Goal: Information Seeking & Learning: Learn about a topic

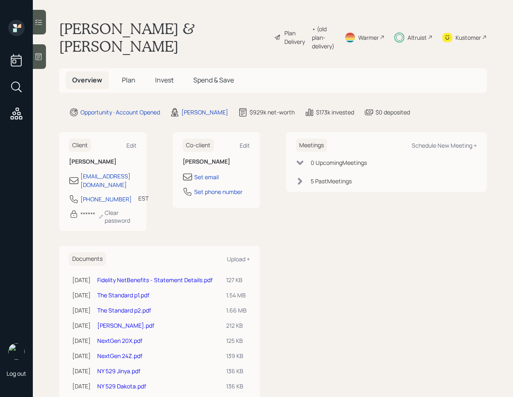
click at [160, 82] on span "Invest" at bounding box center [164, 79] width 18 height 9
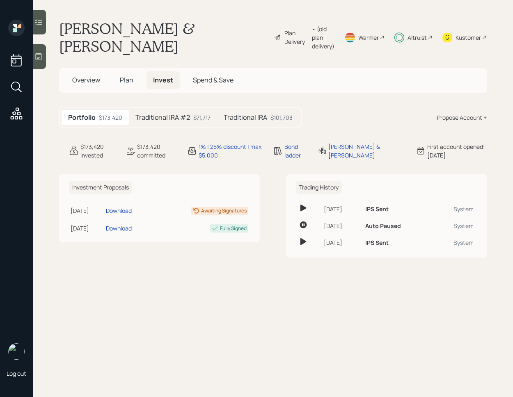
click at [39, 21] on icon at bounding box center [38, 22] width 8 height 8
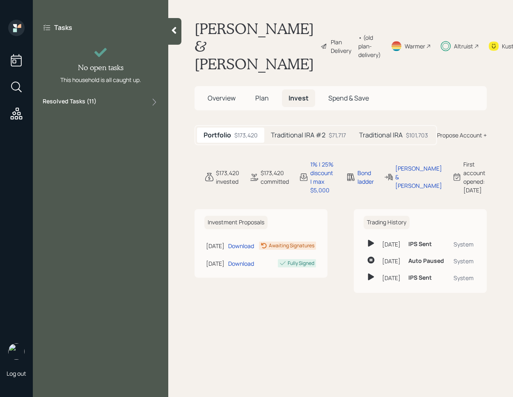
click at [125, 106] on div "Resolved Tasks ( 11 )" at bounding box center [101, 102] width 116 height 10
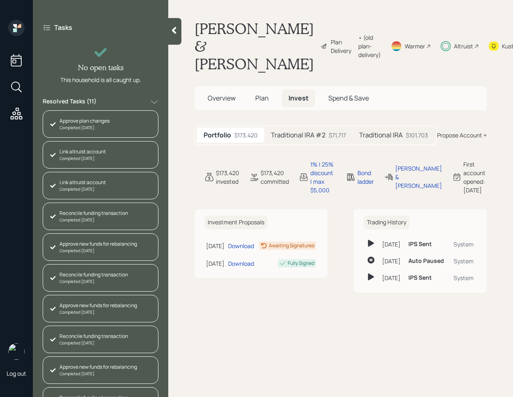
scroll to position [52, 0]
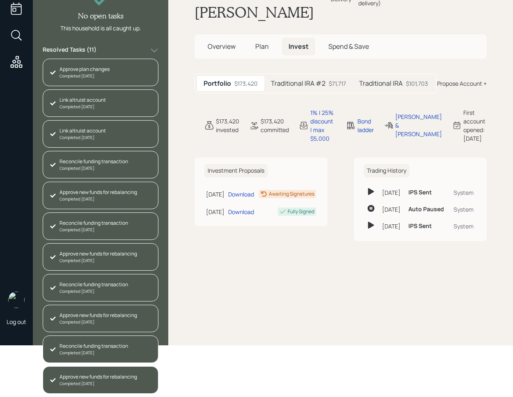
click at [268, 52] on div "Overview Plan Invest Spend & Save" at bounding box center [340, 46] width 292 height 24
click at [258, 55] on h5 "Plan" at bounding box center [262, 47] width 27 height 18
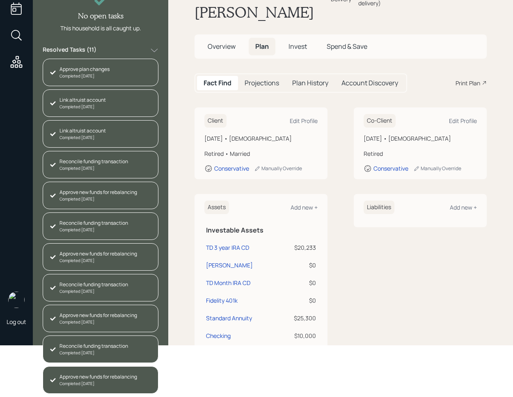
click at [138, 47] on div "Resolved Tasks ( 11 )" at bounding box center [101, 51] width 116 height 10
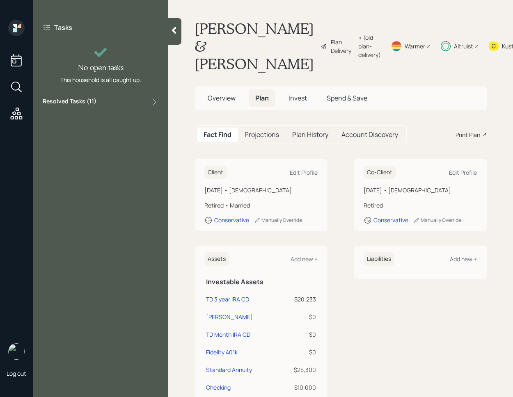
click at [184, 36] on main "[PERSON_NAME] & [PERSON_NAME] Plan Delivery • (old plan-delivery) Warmer Altrui…" at bounding box center [340, 198] width 345 height 397
click at [180, 36] on div at bounding box center [174, 31] width 13 height 27
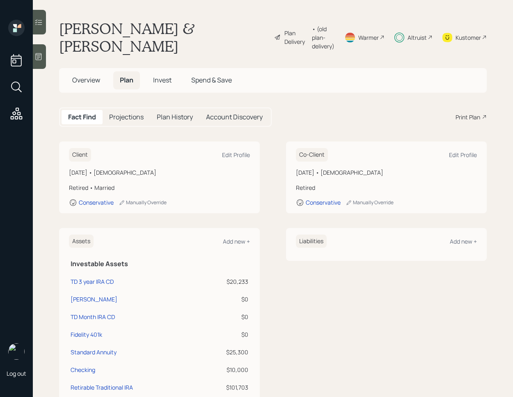
click at [276, 173] on div "Client Edit Profile [DATE] • [DEMOGRAPHIC_DATA] Retired • Married Conservative …" at bounding box center [272, 178] width 427 height 72
click at [169, 76] on span "Invest" at bounding box center [162, 79] width 18 height 9
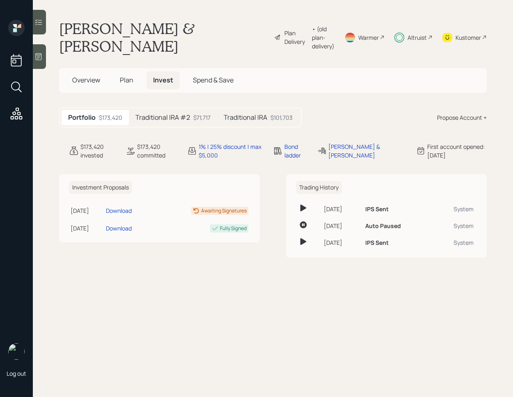
click at [169, 115] on h5 "Traditional IRA #2" at bounding box center [162, 118] width 55 height 8
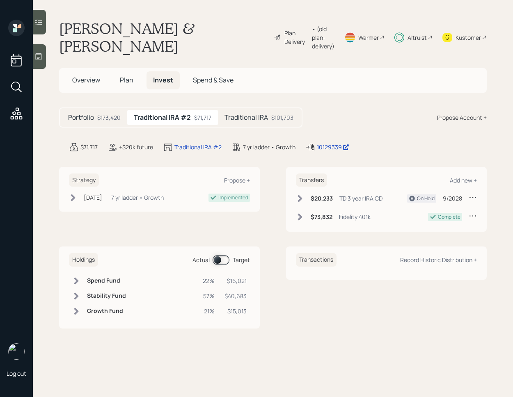
click at [132, 84] on span "Plan" at bounding box center [127, 79] width 14 height 9
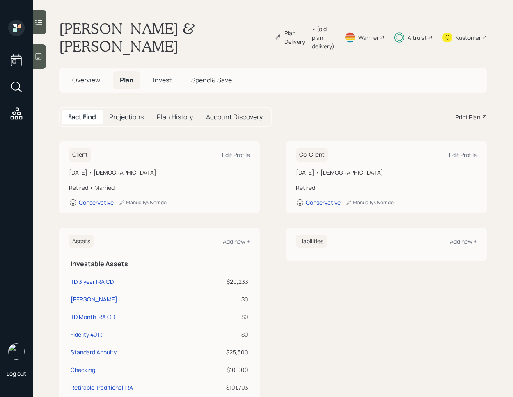
click at [157, 86] on h5 "Invest" at bounding box center [162, 80] width 32 height 18
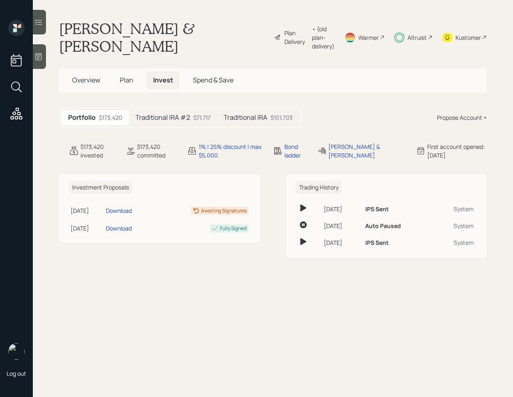
click at [179, 122] on div "Traditional IRA #2 $71,717" at bounding box center [173, 117] width 88 height 15
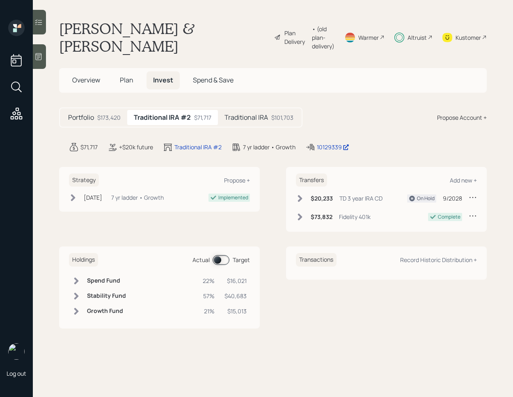
click at [75, 198] on icon at bounding box center [73, 197] width 5 height 7
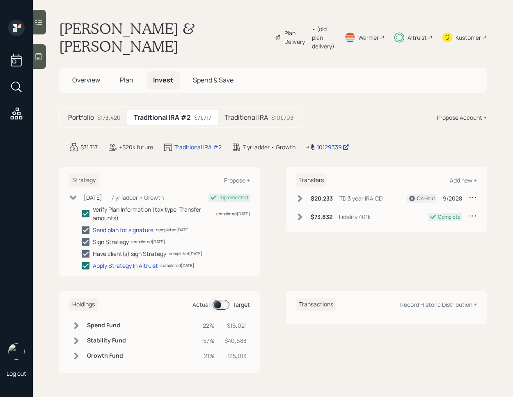
click at [75, 198] on icon at bounding box center [73, 198] width 7 height 5
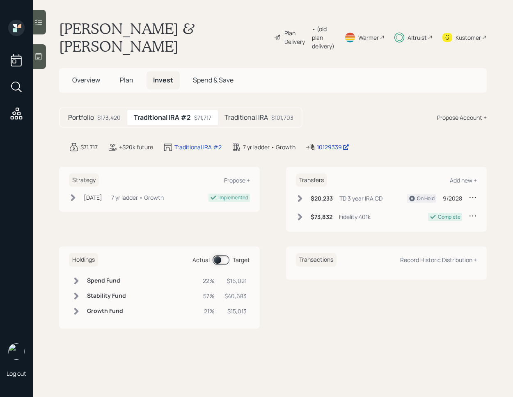
click at [243, 118] on h5 "Traditional IRA" at bounding box center [245, 118] width 43 height 8
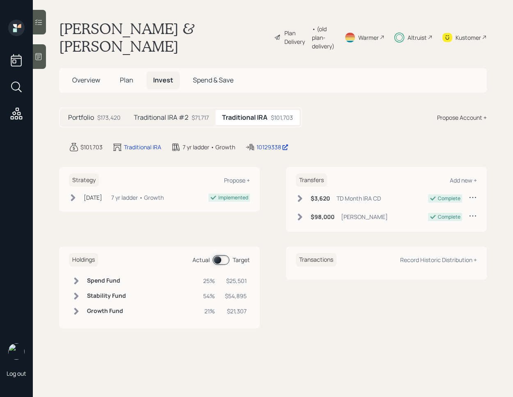
click at [78, 196] on div "[DATE] [DATE] 11:31 AM EDT 7 yr ladder • Growth" at bounding box center [116, 197] width 95 height 9
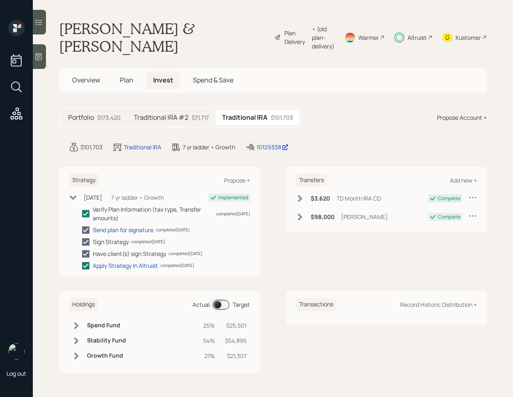
click at [77, 196] on icon at bounding box center [73, 198] width 8 height 8
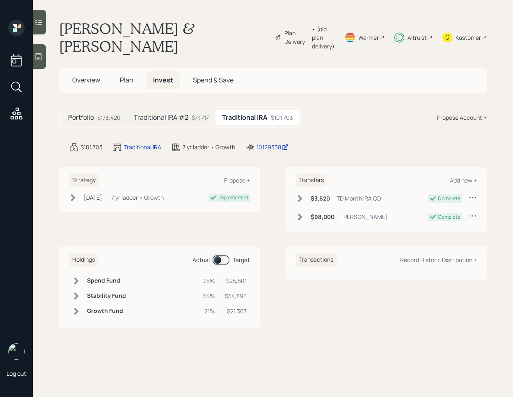
click at [186, 121] on h5 "Traditional IRA #2" at bounding box center [161, 118] width 55 height 8
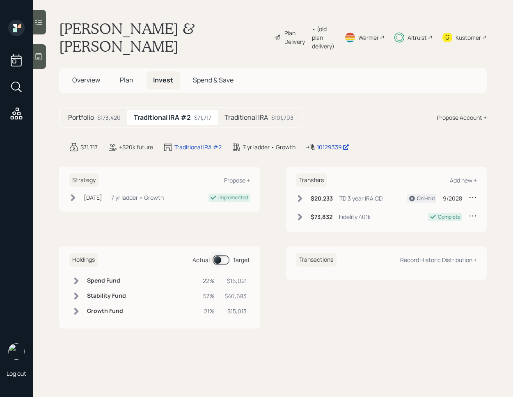
click at [69, 201] on icon at bounding box center [73, 198] width 8 height 8
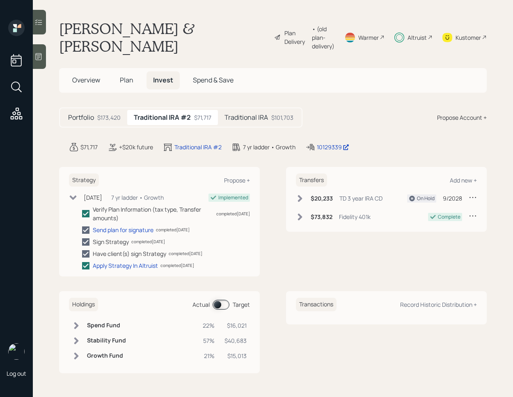
click at [69, 201] on icon at bounding box center [73, 198] width 8 height 8
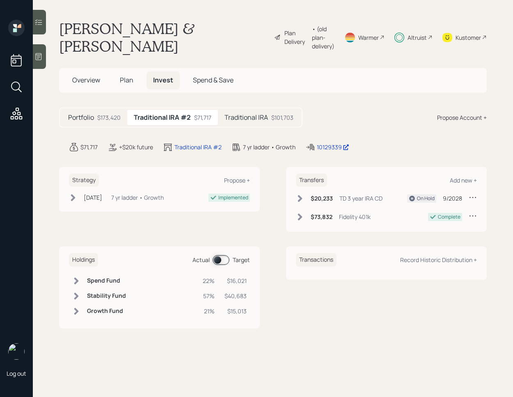
click at [120, 84] on span "Plan" at bounding box center [127, 79] width 14 height 9
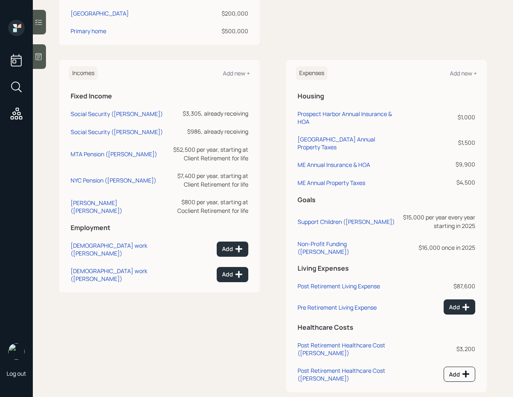
scroll to position [429, 0]
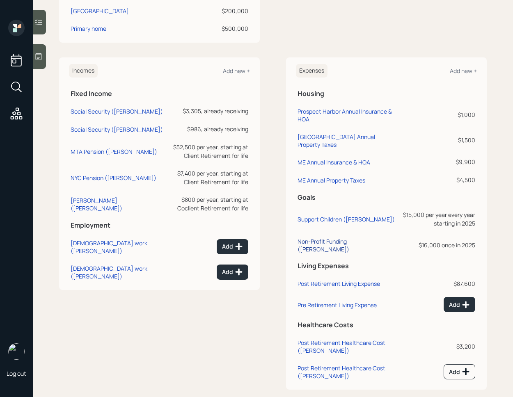
click at [354, 241] on div "Non-Profit Funding ([PERSON_NAME])" at bounding box center [347, 246] width 100 height 16
select select "0"
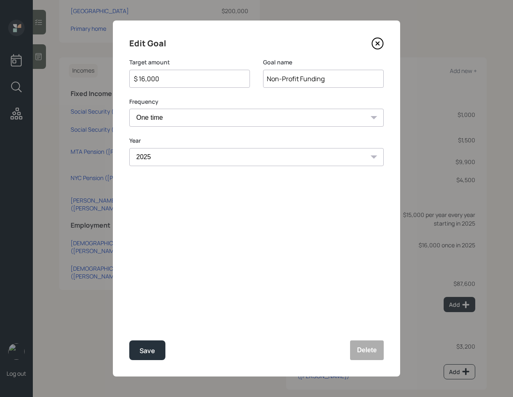
click at [374, 43] on icon at bounding box center [377, 43] width 12 height 12
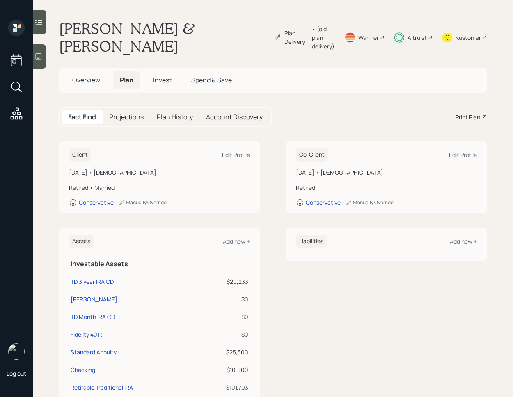
click at [103, 24] on h1 "[PERSON_NAME] & [PERSON_NAME]" at bounding box center [163, 37] width 208 height 35
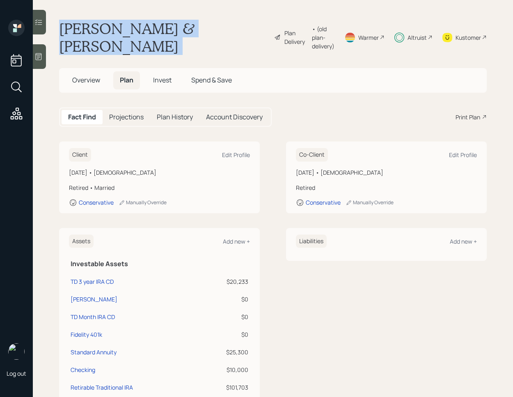
click at [103, 24] on h1 "[PERSON_NAME] & [PERSON_NAME]" at bounding box center [163, 37] width 208 height 35
copy div "[PERSON_NAME] & [PERSON_NAME]"
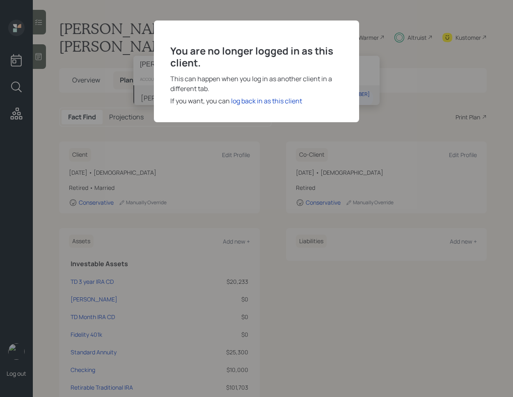
type input "[PERSON_NAME]"
